Goal: Task Accomplishment & Management: Use online tool/utility

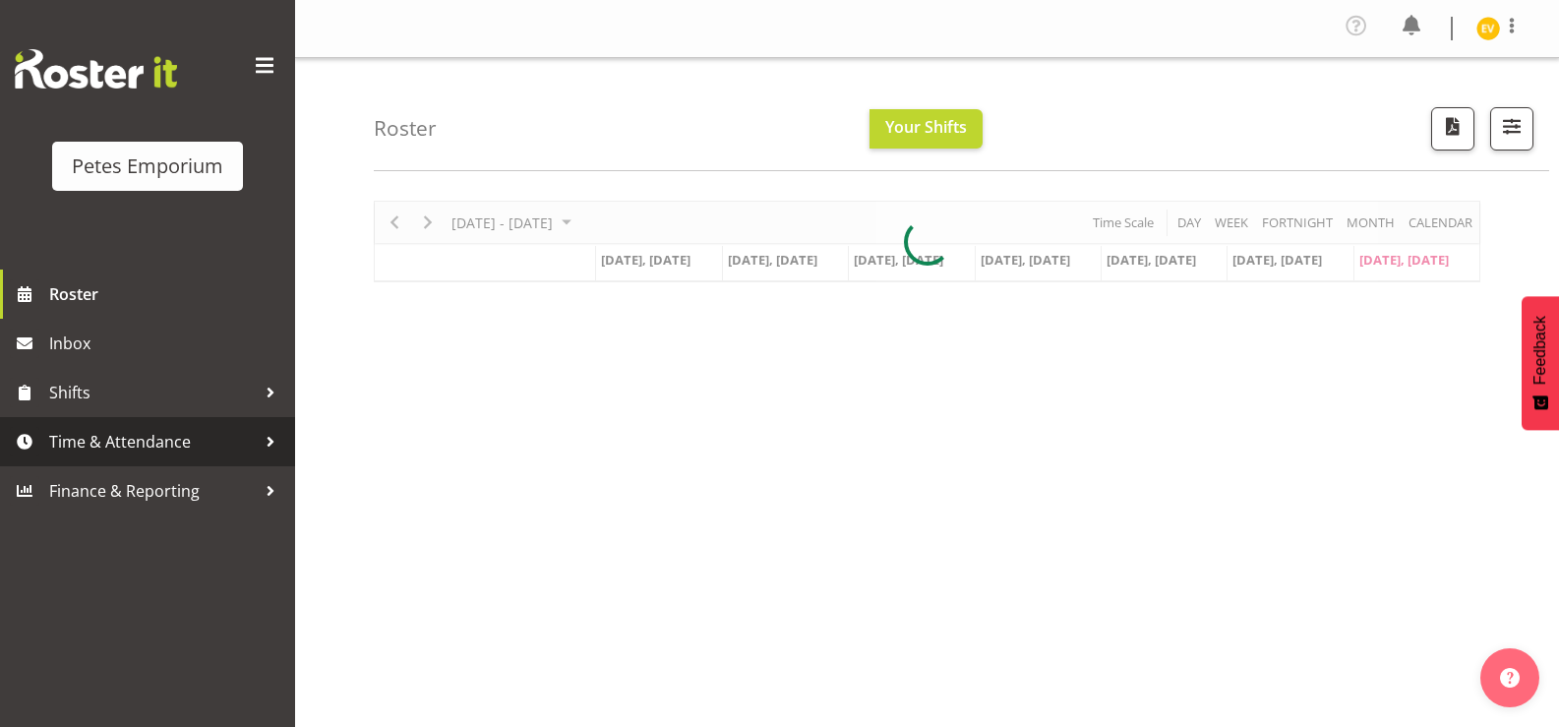
click at [286, 449] on link "Time & Attendance" at bounding box center [147, 441] width 295 height 49
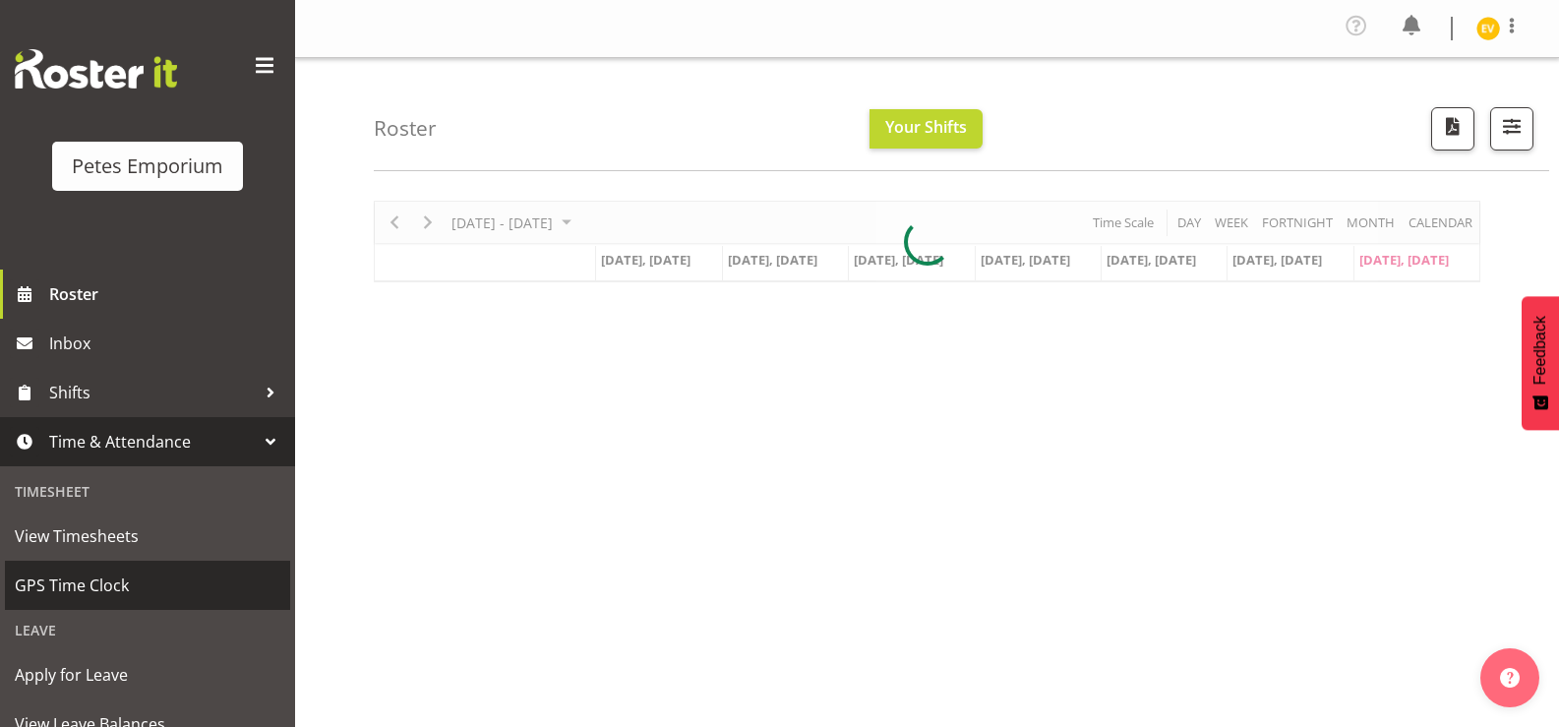
click at [187, 589] on span "GPS Time Clock" at bounding box center [148, 585] width 266 height 30
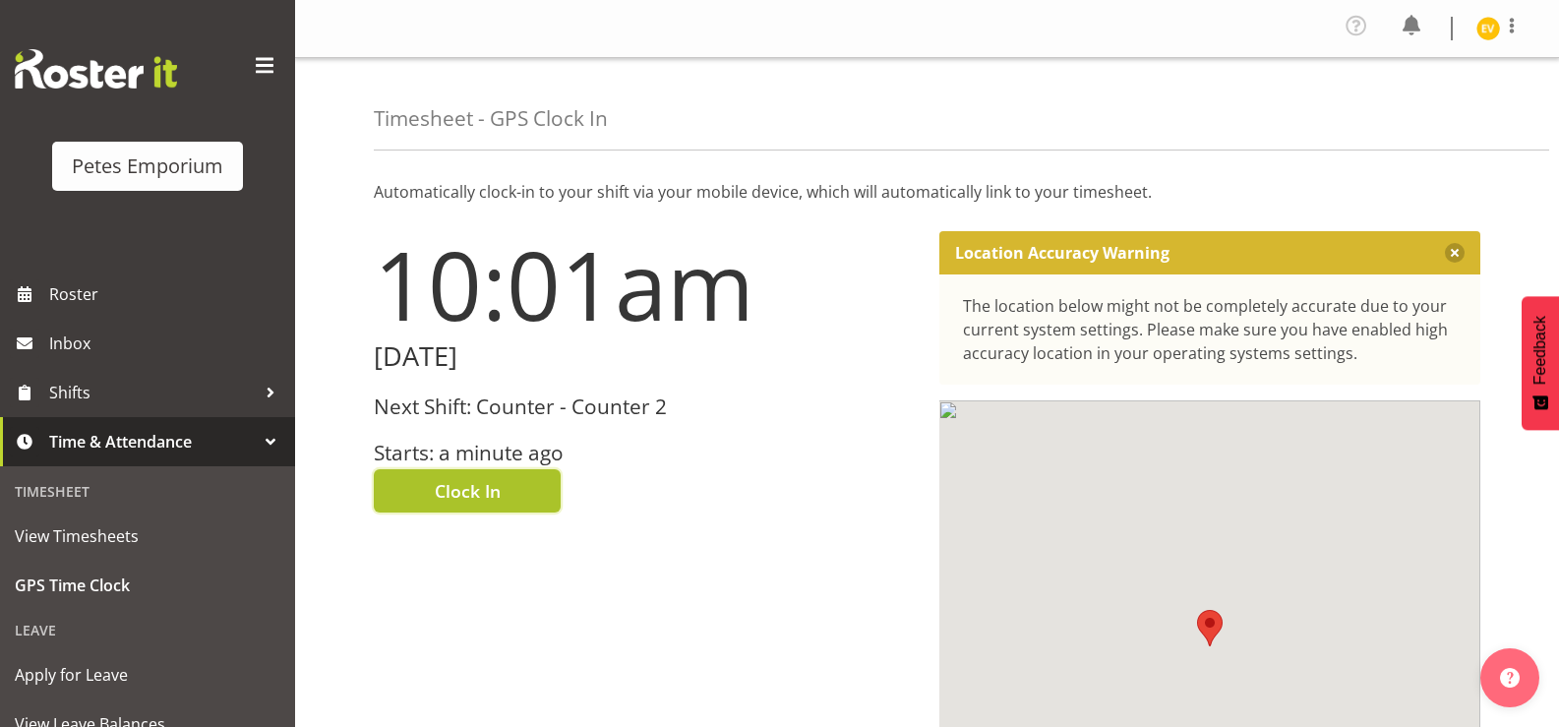
click at [515, 490] on button "Clock In" at bounding box center [467, 490] width 187 height 43
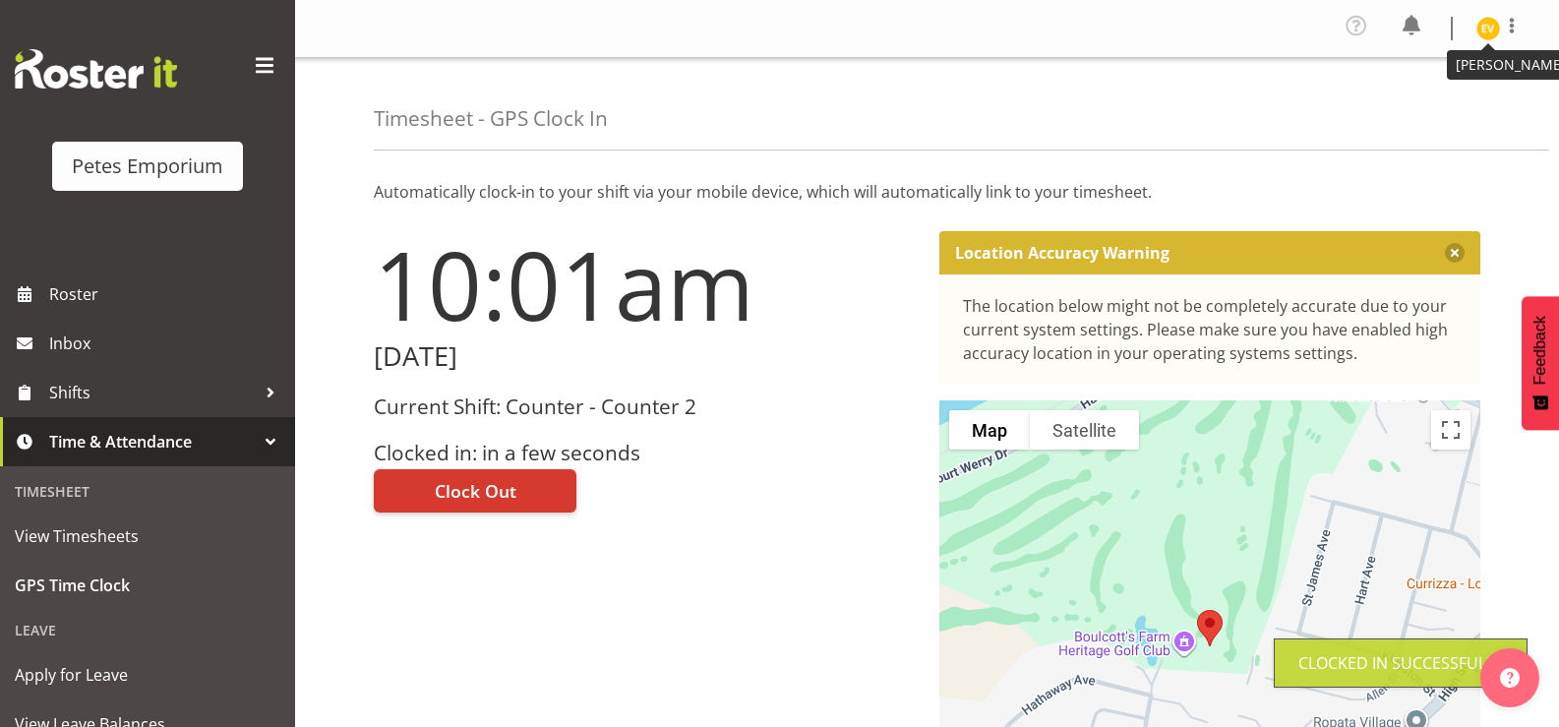
click at [1487, 27] on img at bounding box center [1488, 29] width 24 height 24
click at [1485, 110] on link "Log Out" at bounding box center [1429, 107] width 189 height 35
